Goal: Find contact information: Find contact information

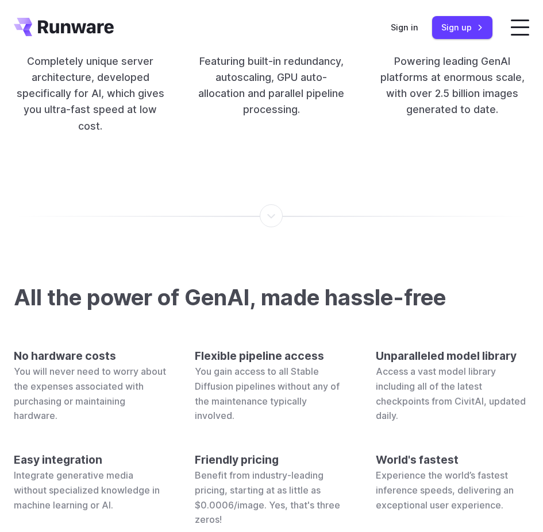
scroll to position [4519, 0]
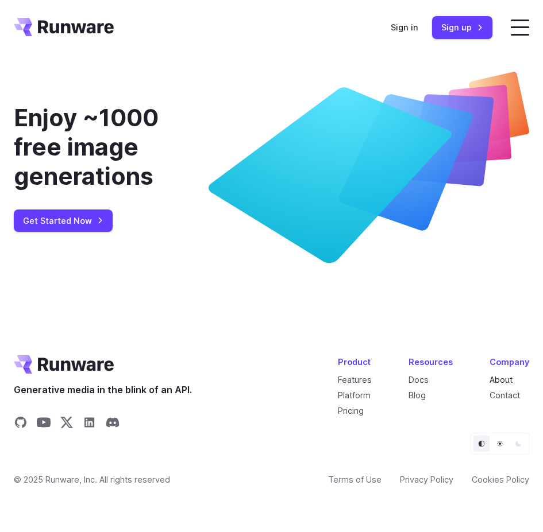
click at [501, 380] on link "About" at bounding box center [500, 380] width 23 height 10
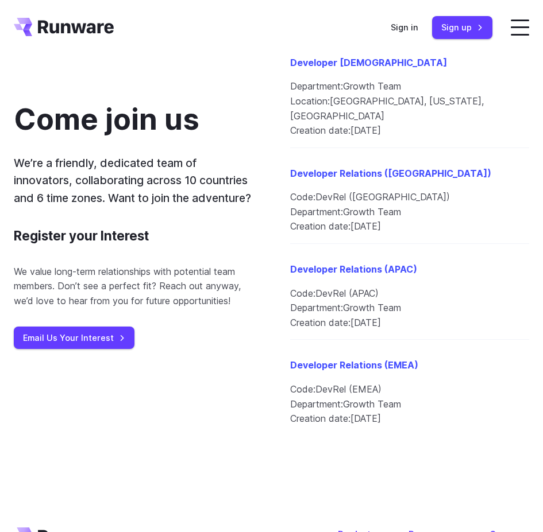
scroll to position [1235, 0]
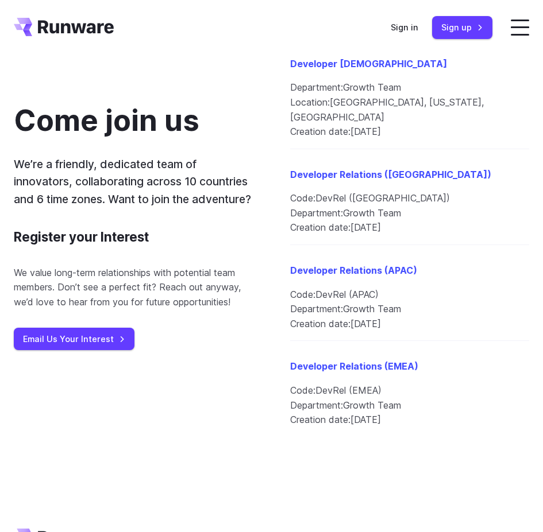
click at [406, 107] on li "Location: [GEOGRAPHIC_DATA], [US_STATE], [GEOGRAPHIC_DATA]" at bounding box center [409, 109] width 239 height 29
click at [406, 107] on li "Location: United States, California, San Francisco" at bounding box center [409, 109] width 239 height 29
